Goal: Register for event/course

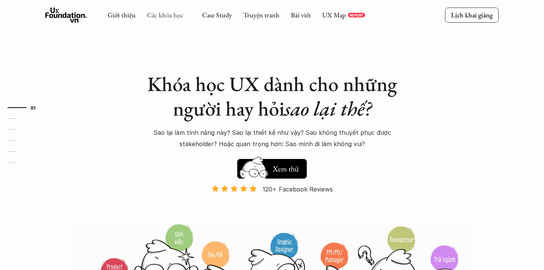
scroll to position [15, 0]
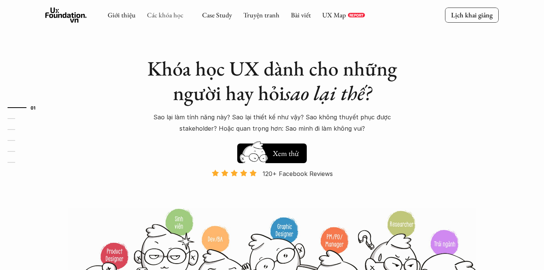
click at [171, 13] on link "Các khóa học" at bounding box center [165, 15] width 36 height 9
click at [185, 15] on icon at bounding box center [188, 15] width 6 height 6
click at [187, 15] on icon at bounding box center [188, 15] width 6 height 6
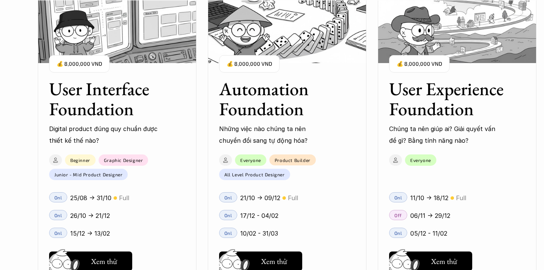
scroll to position [735, 0]
click at [430, 79] on h3 "User Experience Foundation" at bounding box center [447, 99] width 117 height 40
click at [455, 258] on h5 "Xem thử" at bounding box center [444, 263] width 26 height 11
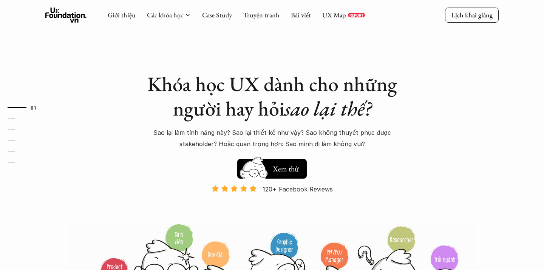
scroll to position [0, 0]
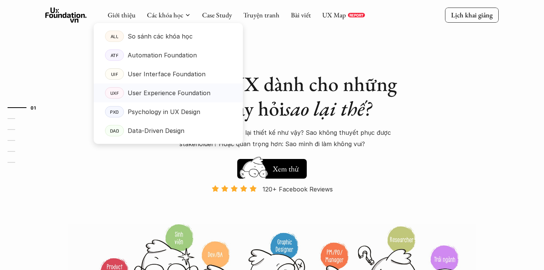
click at [175, 96] on p "User Experience Foundation" at bounding box center [169, 92] width 83 height 11
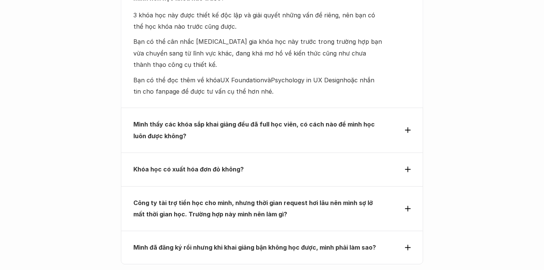
scroll to position [3286, 0]
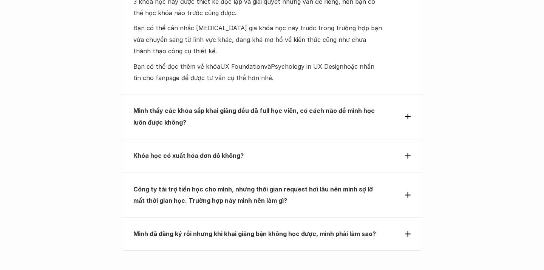
click at [405, 192] on icon at bounding box center [408, 195] width 6 height 6
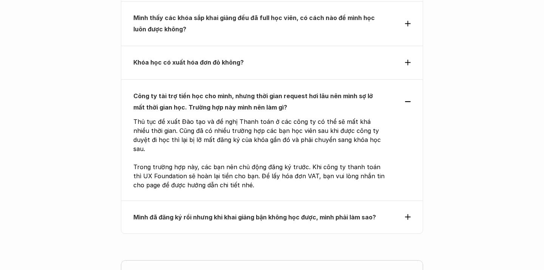
click at [408, 214] on use at bounding box center [408, 217] width 6 height 6
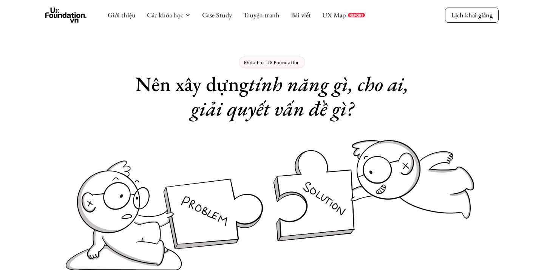
scroll to position [0, 0]
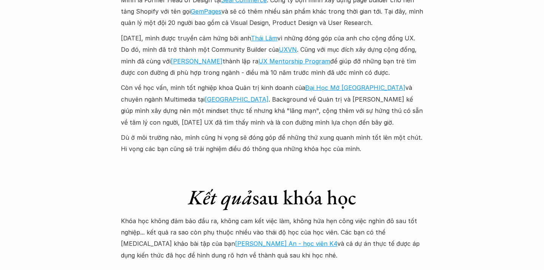
scroll to position [1903, 0]
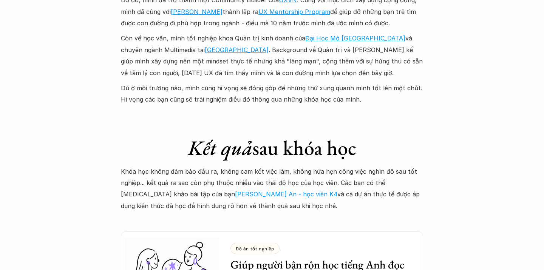
click at [235, 190] on link "Hồ Vũ Thiên An - học viên K4" at bounding box center [286, 194] width 102 height 8
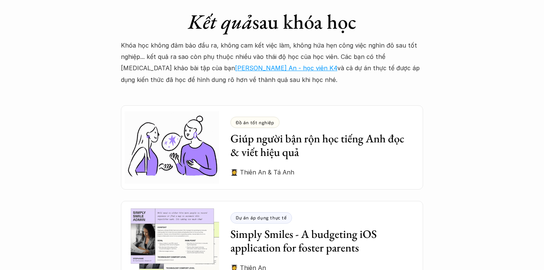
scroll to position [2034, 0]
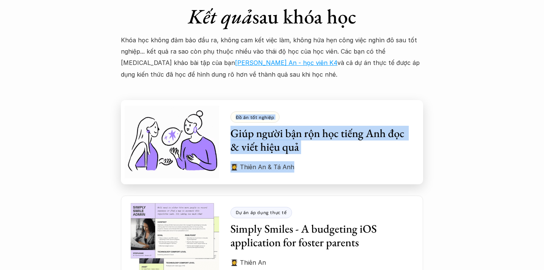
click at [361, 127] on h3 "Giúp người bận rộn học tiếng Anh đọc & viết hiệu quả" at bounding box center [321, 140] width 181 height 27
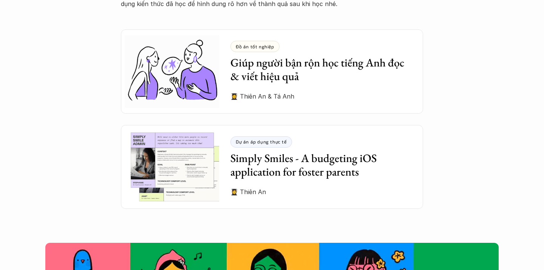
scroll to position [2105, 0]
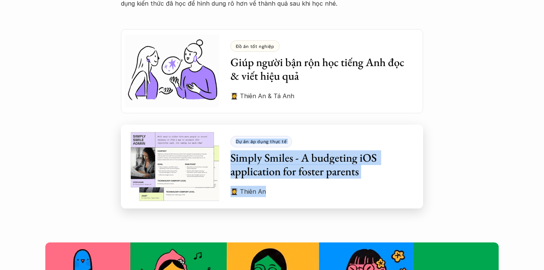
click at [356, 151] on h3 "Simply Smiles - A budgeting iOS application for foster parents" at bounding box center [321, 164] width 181 height 27
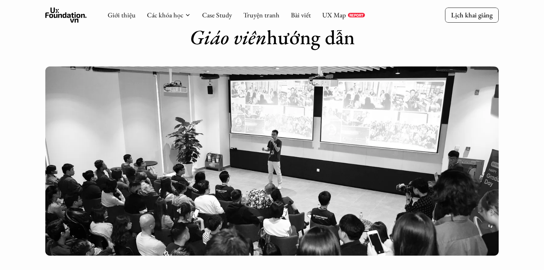
scroll to position [1510, 0]
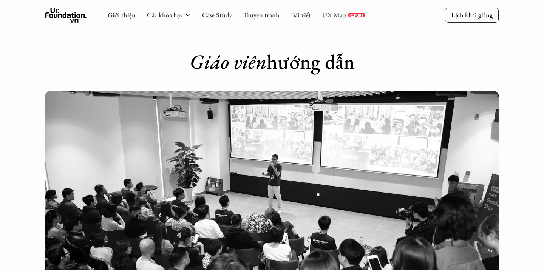
click at [344, 17] on link "UX Map" at bounding box center [334, 15] width 24 height 9
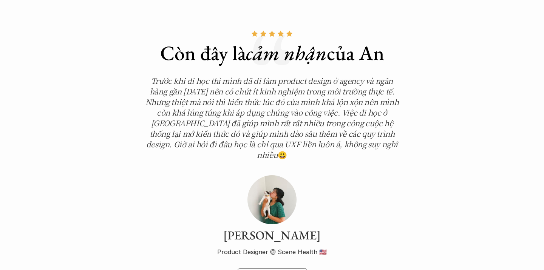
scroll to position [2566, 0]
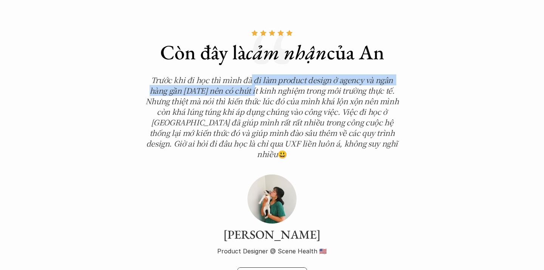
drag, startPoint x: 251, startPoint y: 55, endPoint x: 257, endPoint y: 63, distance: 9.7
click at [257, 74] on em "Trước khi đi học thì mình đã đi làm product design ở agency và ngân hàng gần 1 …" at bounding box center [272, 116] width 255 height 85
click at [242, 79] on em "Trước khi đi học thì mình đã đi làm product design ở agency và ngân hàng gần 1 …" at bounding box center [272, 116] width 255 height 85
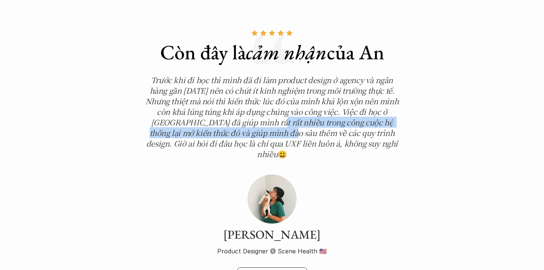
drag, startPoint x: 240, startPoint y: 95, endPoint x: 246, endPoint y: 107, distance: 13.4
click at [246, 107] on em "Trước khi đi học thì mình đã đi làm product design ở agency và ngân hàng gần 1 …" at bounding box center [272, 116] width 255 height 85
click at [270, 105] on em "Trước khi đi học thì mình đã đi làm product design ở agency và ngân hàng gần 1 …" at bounding box center [272, 116] width 255 height 85
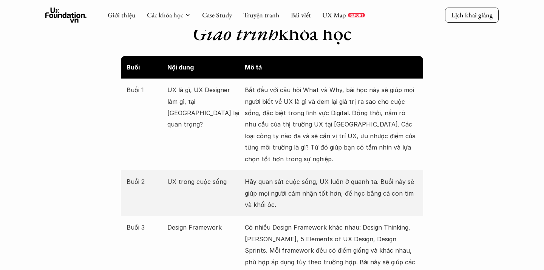
scroll to position [717, 0]
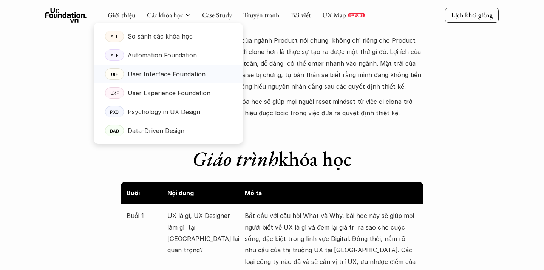
click at [181, 69] on p "User Interface Foundation" at bounding box center [167, 73] width 78 height 11
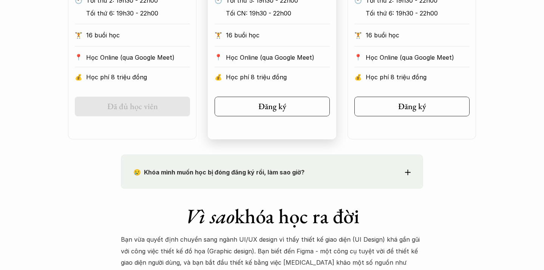
scroll to position [542, 0]
click at [271, 102] on h5 "Đăng ký" at bounding box center [269, 106] width 28 height 10
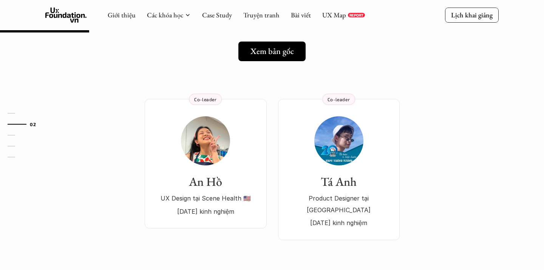
scroll to position [110, 0]
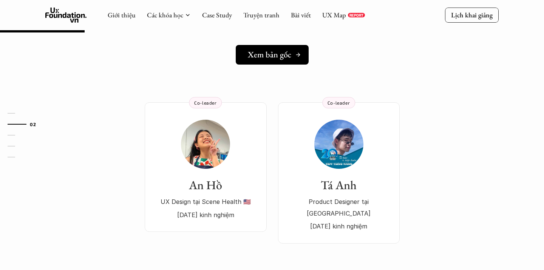
click at [296, 52] on icon at bounding box center [298, 55] width 6 height 6
click at [411, 0] on div "Giới thiệu Các khóa học Case Study Truyện tranh Bài viết UX Map REPORT Lịch kha…" at bounding box center [272, 15] width 544 height 30
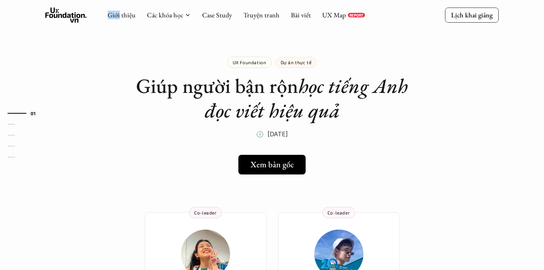
scroll to position [0, 0]
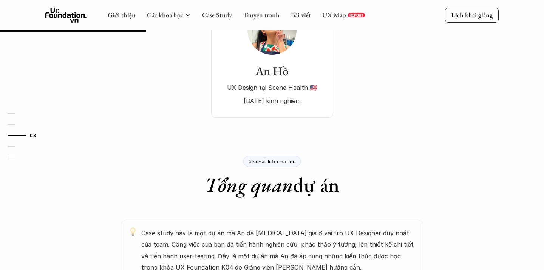
scroll to position [224, 0]
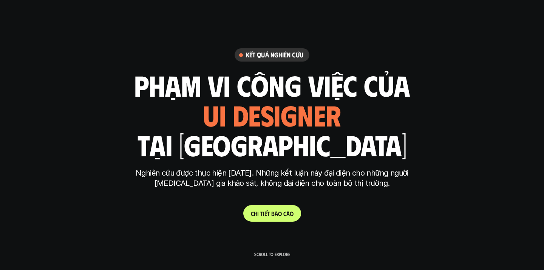
scroll to position [915, 0]
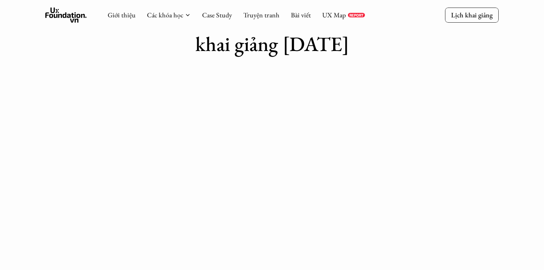
scroll to position [54, 0]
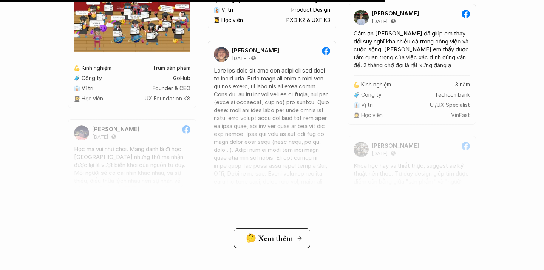
click at [286, 229] on link "🤔 Xem thêm" at bounding box center [272, 239] width 76 height 20
